Goal: Task Accomplishment & Management: Use online tool/utility

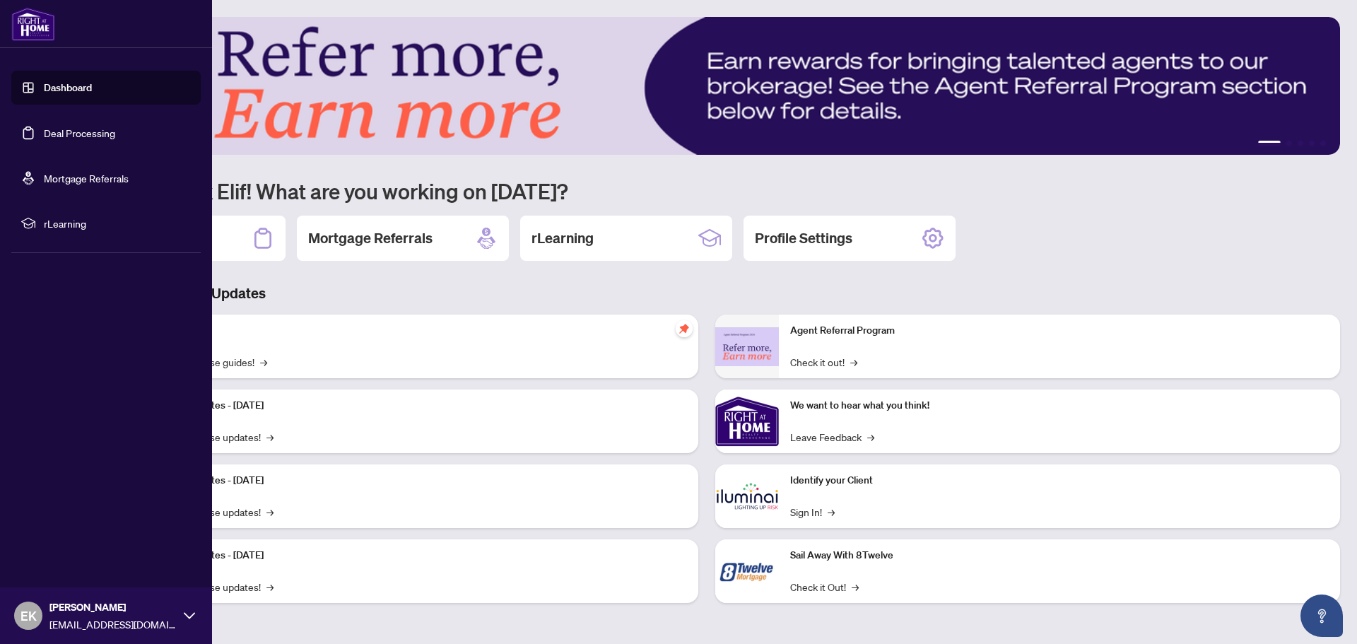
click at [81, 131] on link "Deal Processing" at bounding box center [79, 133] width 71 height 13
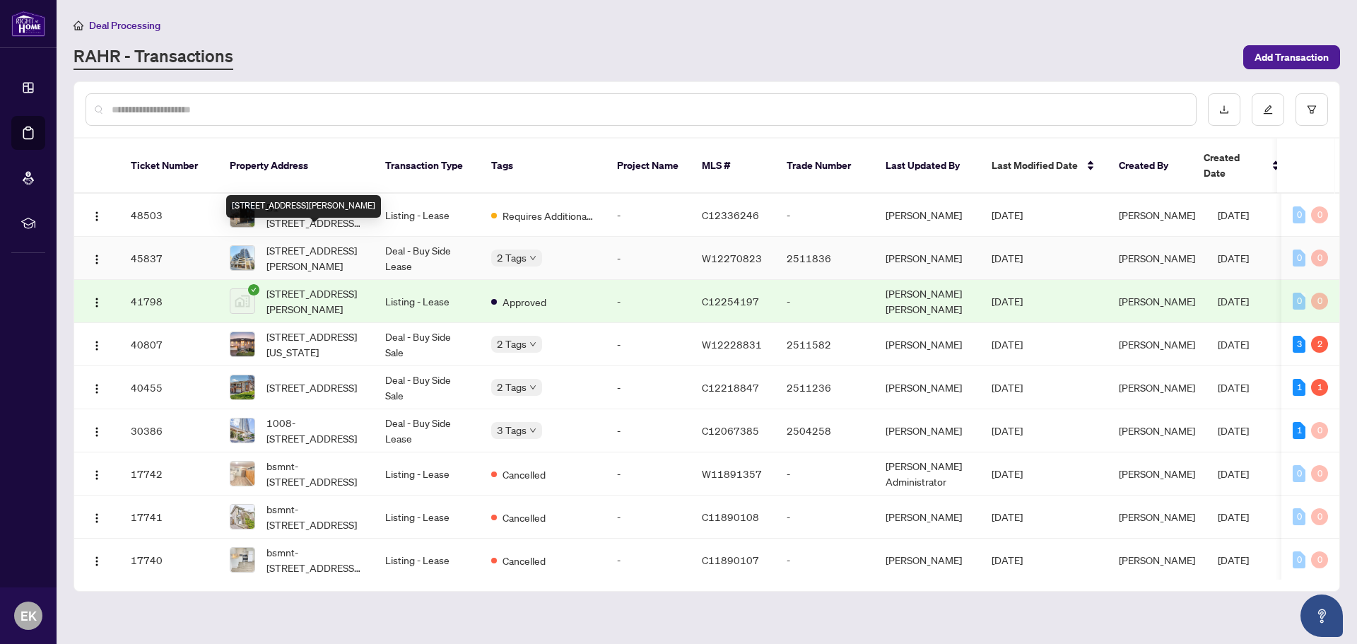
click at [313, 242] on span "[STREET_ADDRESS][PERSON_NAME]" at bounding box center [315, 257] width 96 height 31
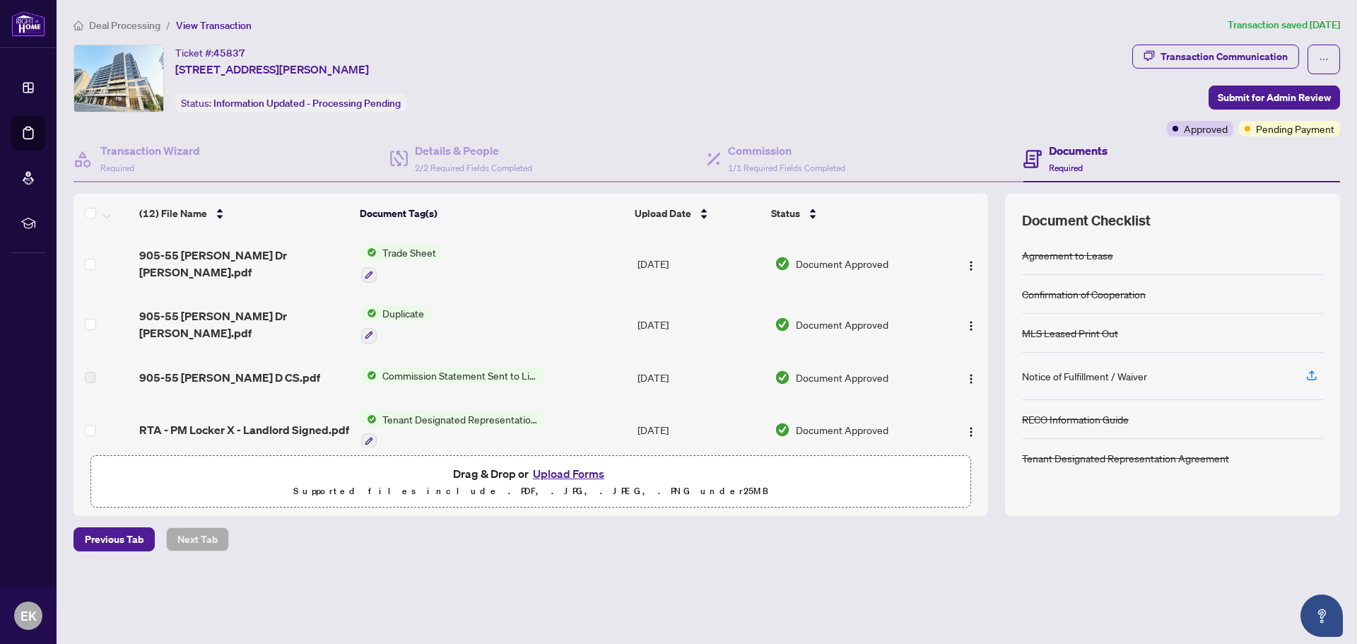
click at [420, 252] on span "Trade Sheet" at bounding box center [409, 253] width 65 height 16
click at [235, 262] on span "905-55 [PERSON_NAME] Dr [PERSON_NAME].pdf" at bounding box center [244, 264] width 210 height 34
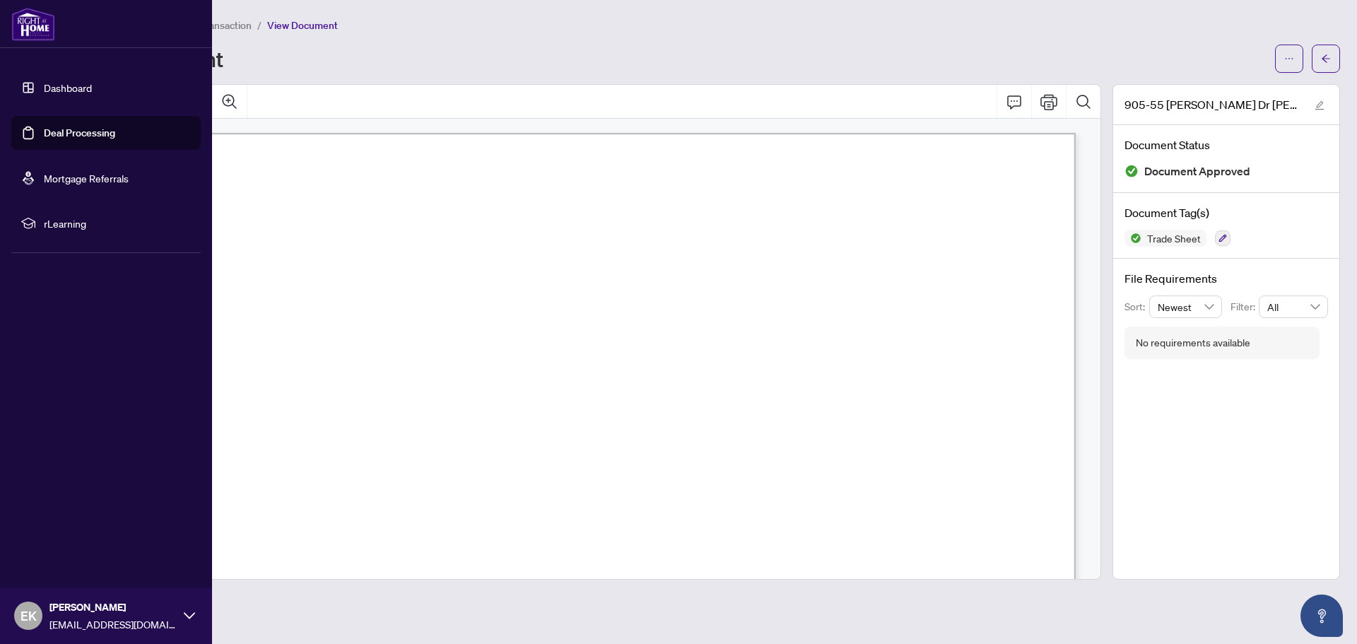
click at [57, 129] on link "Deal Processing" at bounding box center [79, 133] width 71 height 13
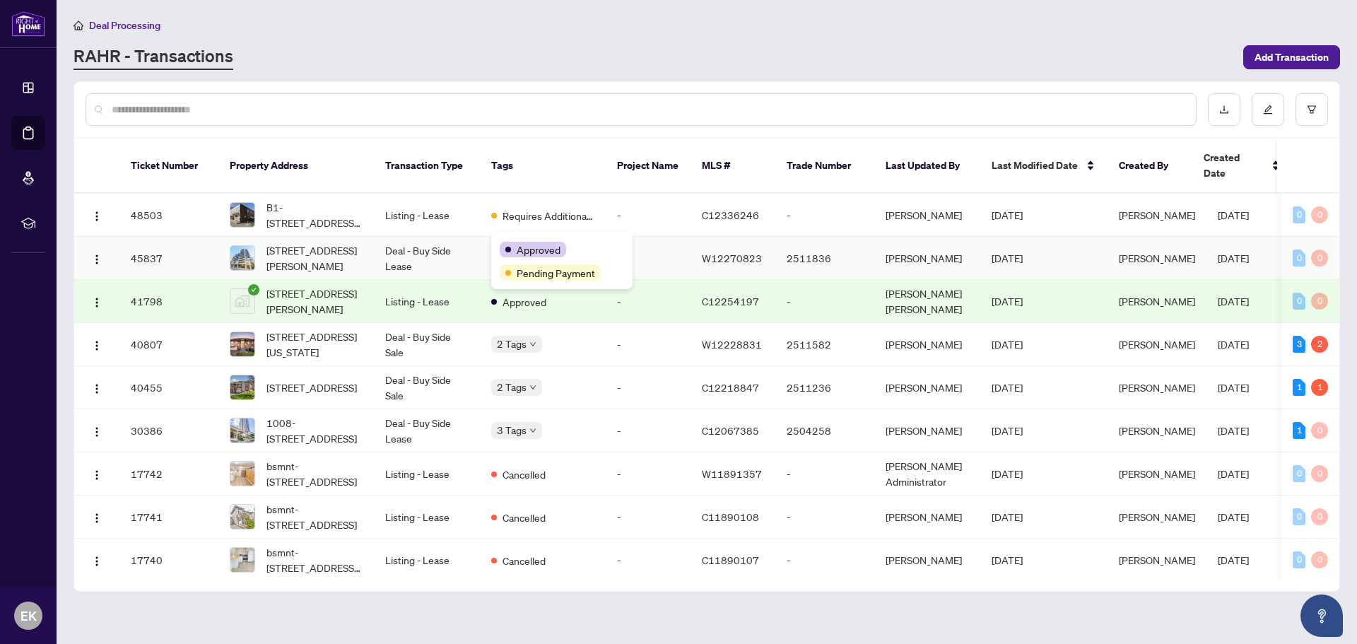
click at [527, 240] on div "Approved Pending Payment" at bounding box center [561, 260] width 141 height 57
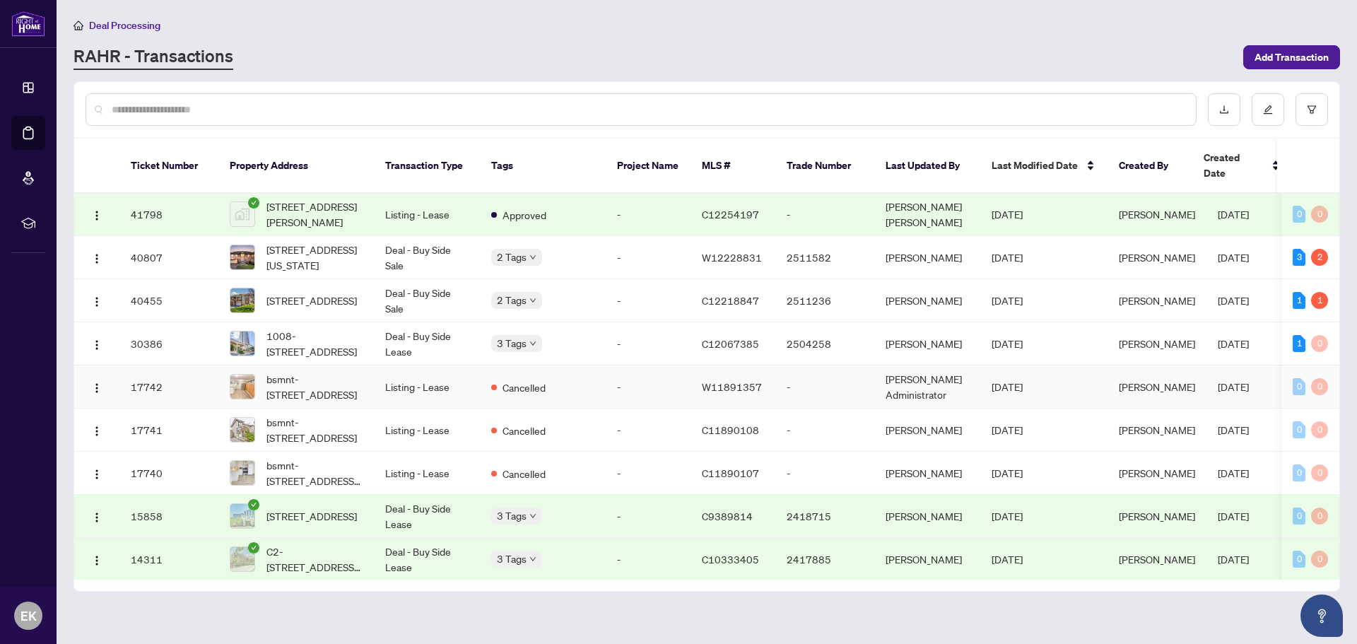
scroll to position [93, 0]
